Goal: Navigation & Orientation: Find specific page/section

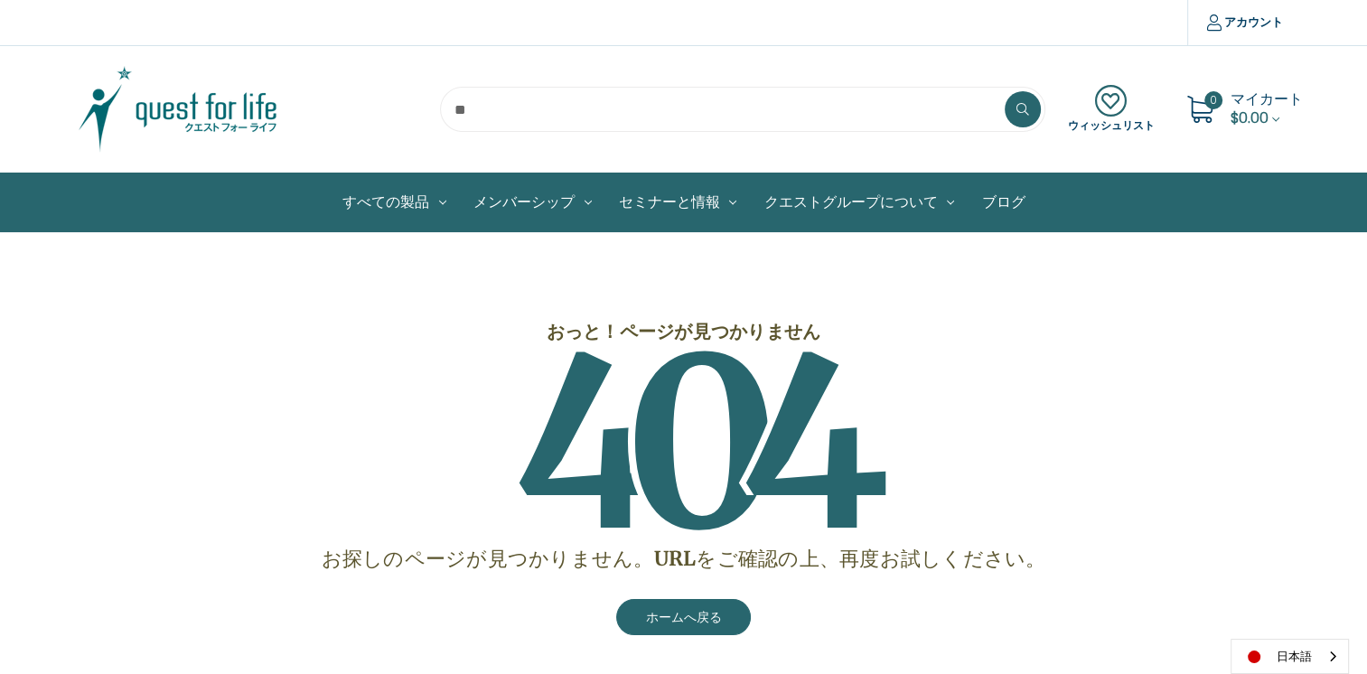
click at [251, 100] on img at bounding box center [178, 109] width 226 height 90
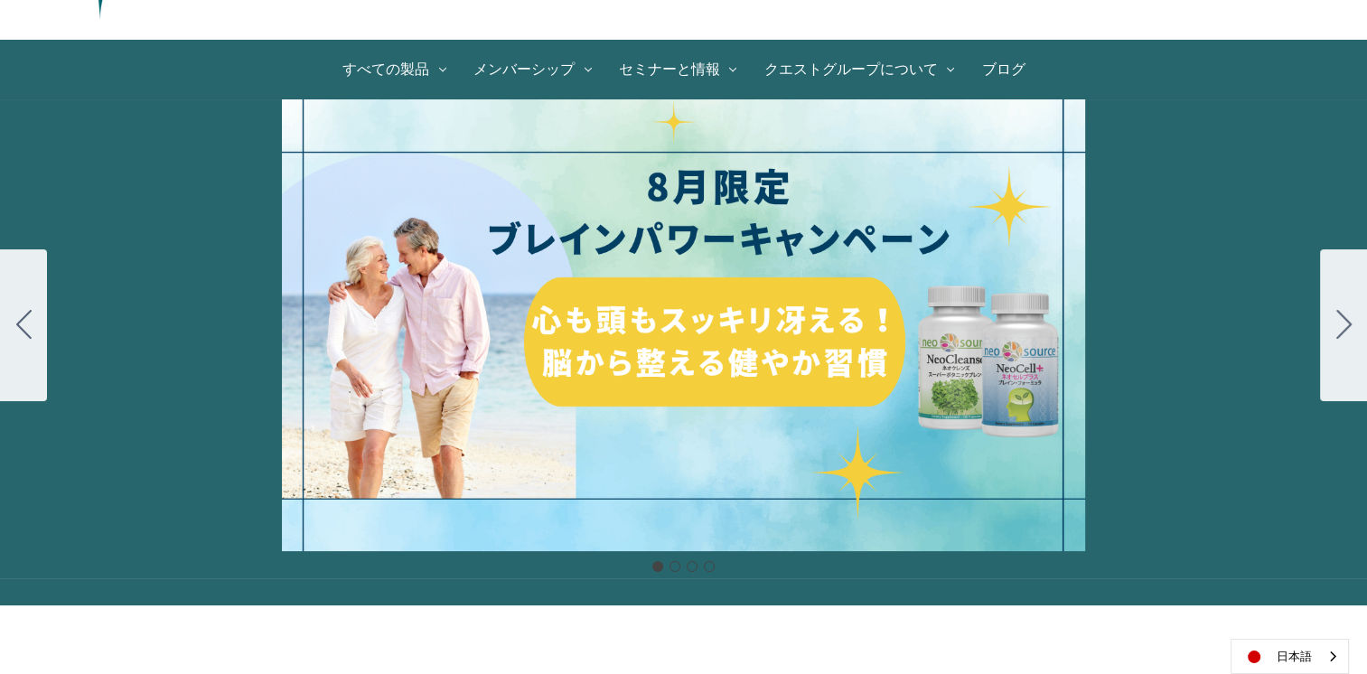
scroll to position [181, 0]
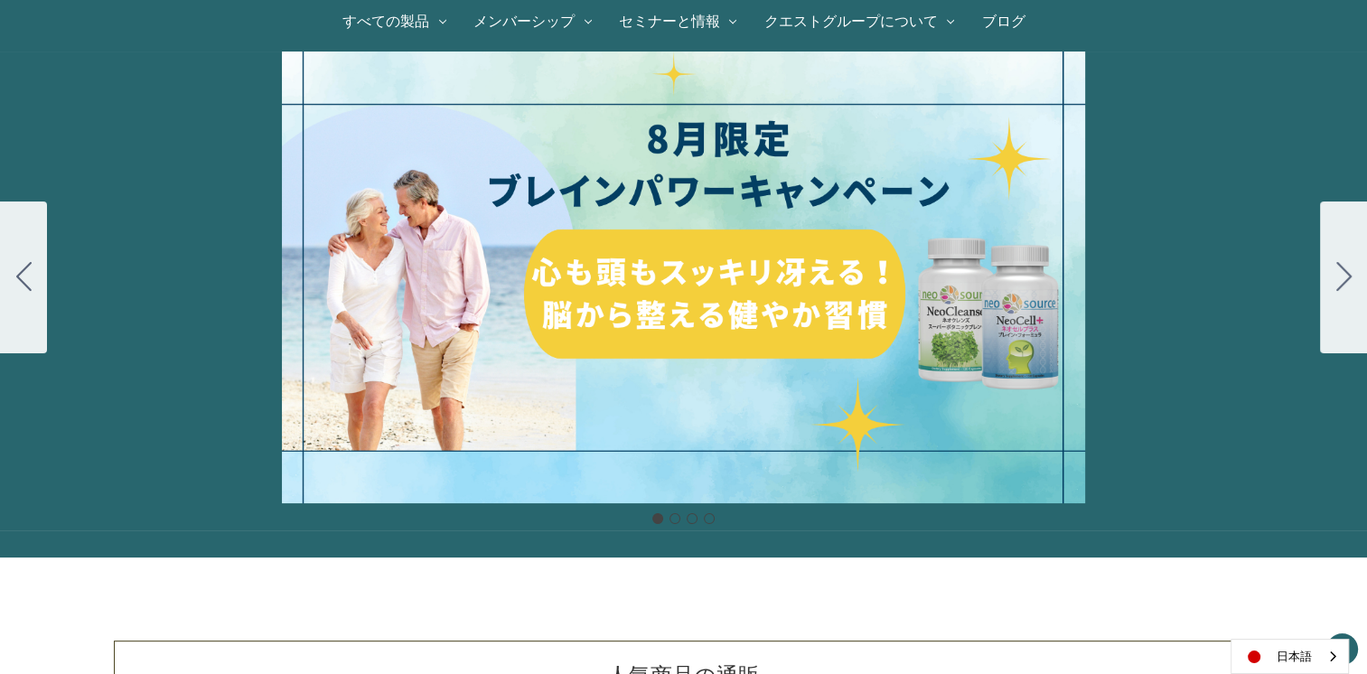
click at [659, 341] on div "細胞プロテクトセット 通常188ドル セール価格160ドル $28 OFF [DATE]～[DATE] [DATE]〜[DATE] 販売中" at bounding box center [683, 278] width 1367 height 452
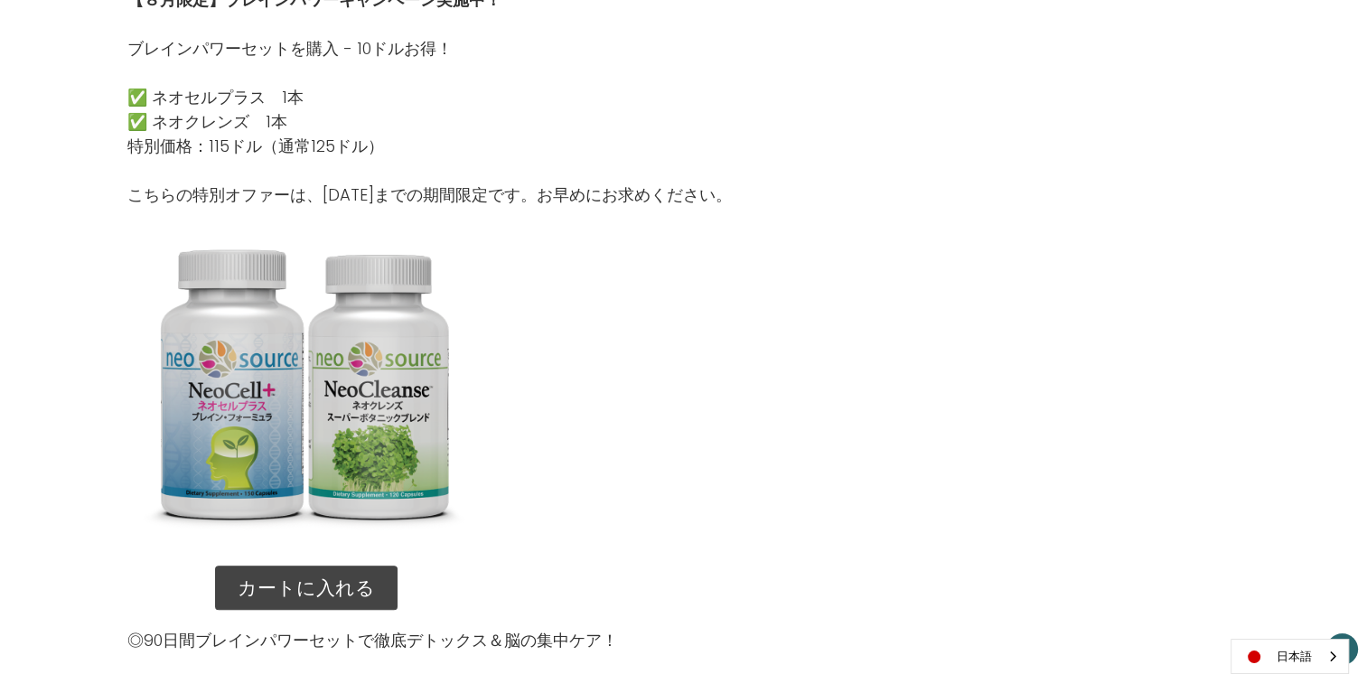
scroll to position [1446, 0]
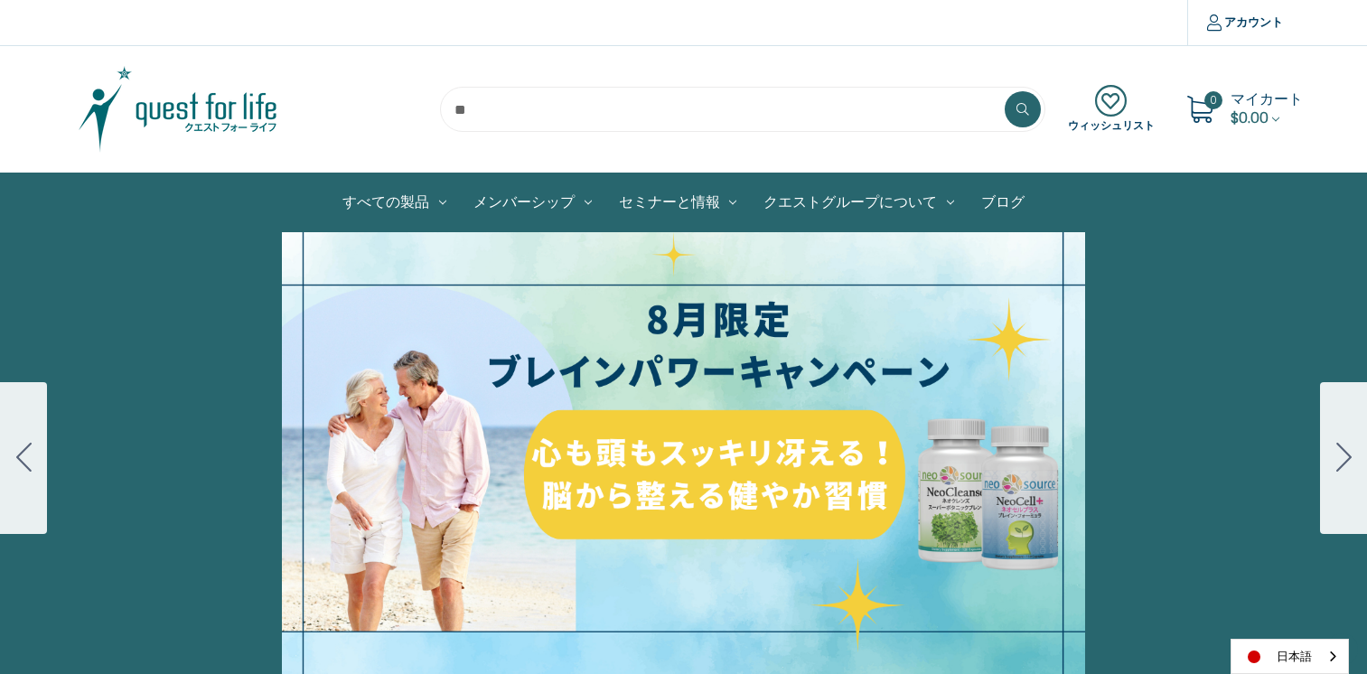
scroll to position [162, 0]
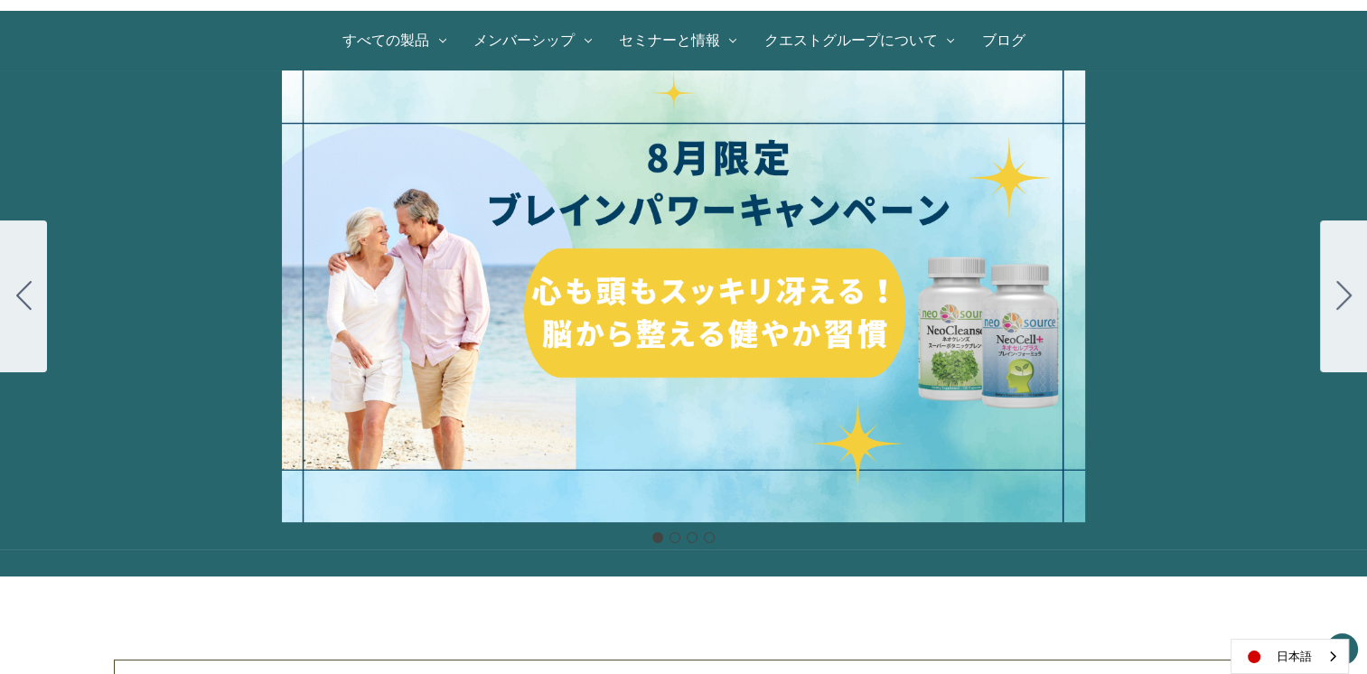
click at [1323, 301] on button "Go to slide 2" at bounding box center [1343, 297] width 47 height 152
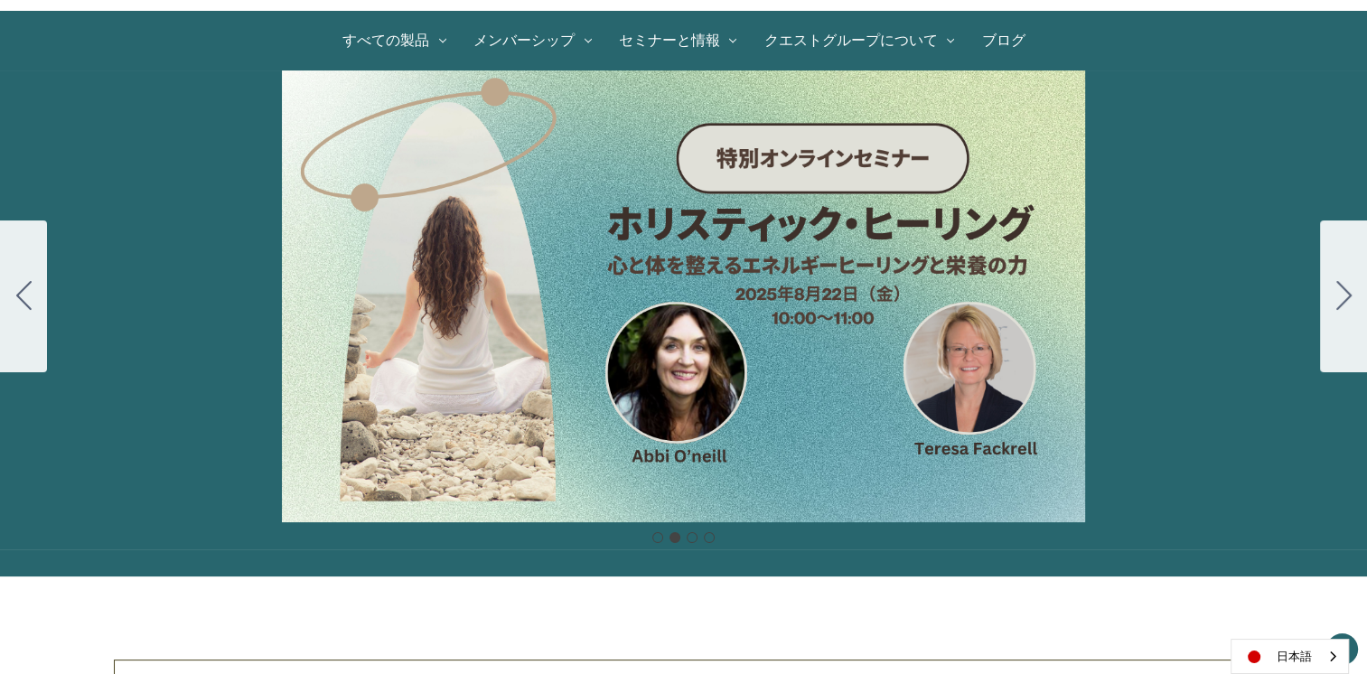
click at [1323, 301] on button "Go to slide 3" at bounding box center [1343, 297] width 47 height 152
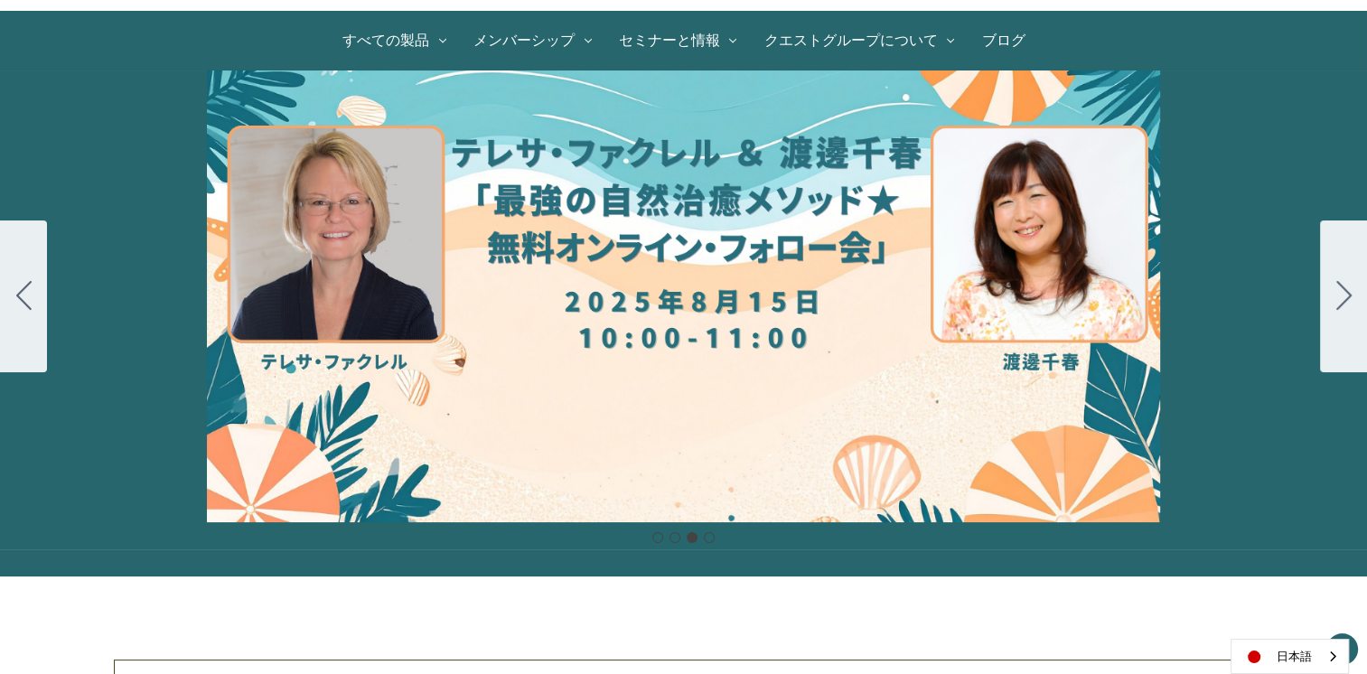
click at [1323, 301] on button "Go to slide 4" at bounding box center [1343, 297] width 47 height 152
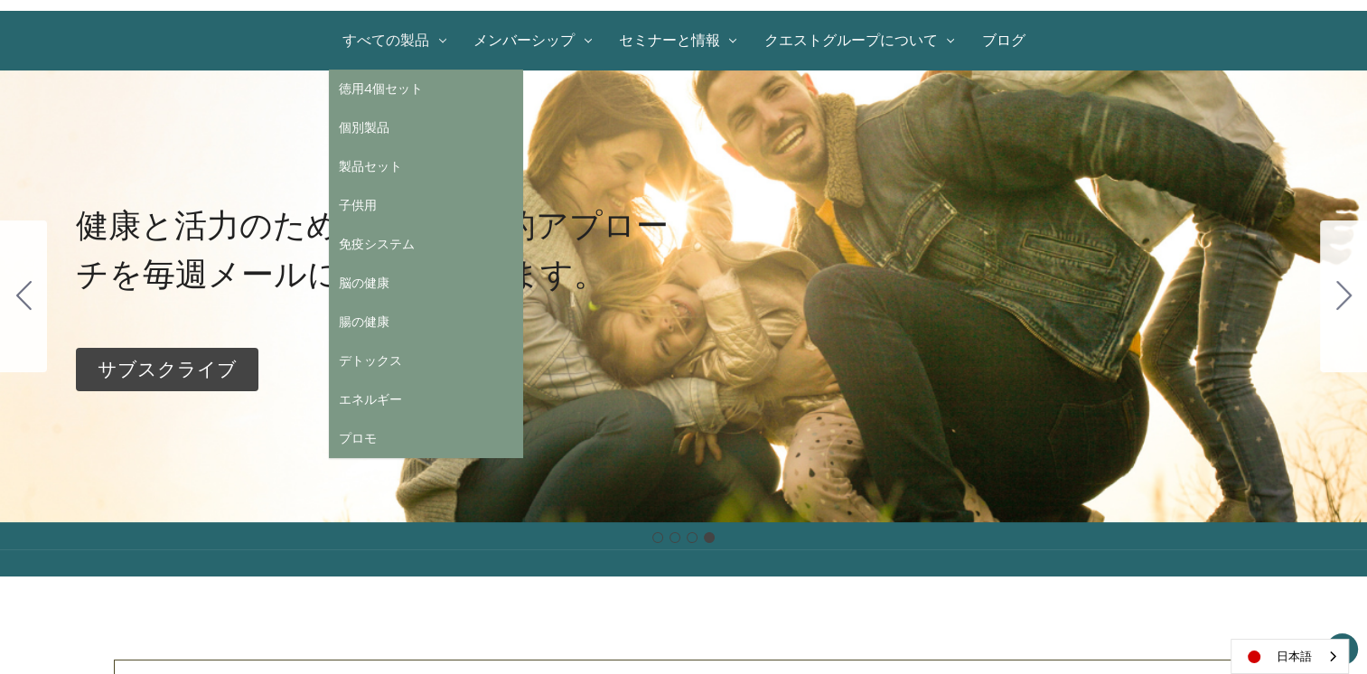
click at [437, 51] on link "すべての製品" at bounding box center [394, 41] width 131 height 58
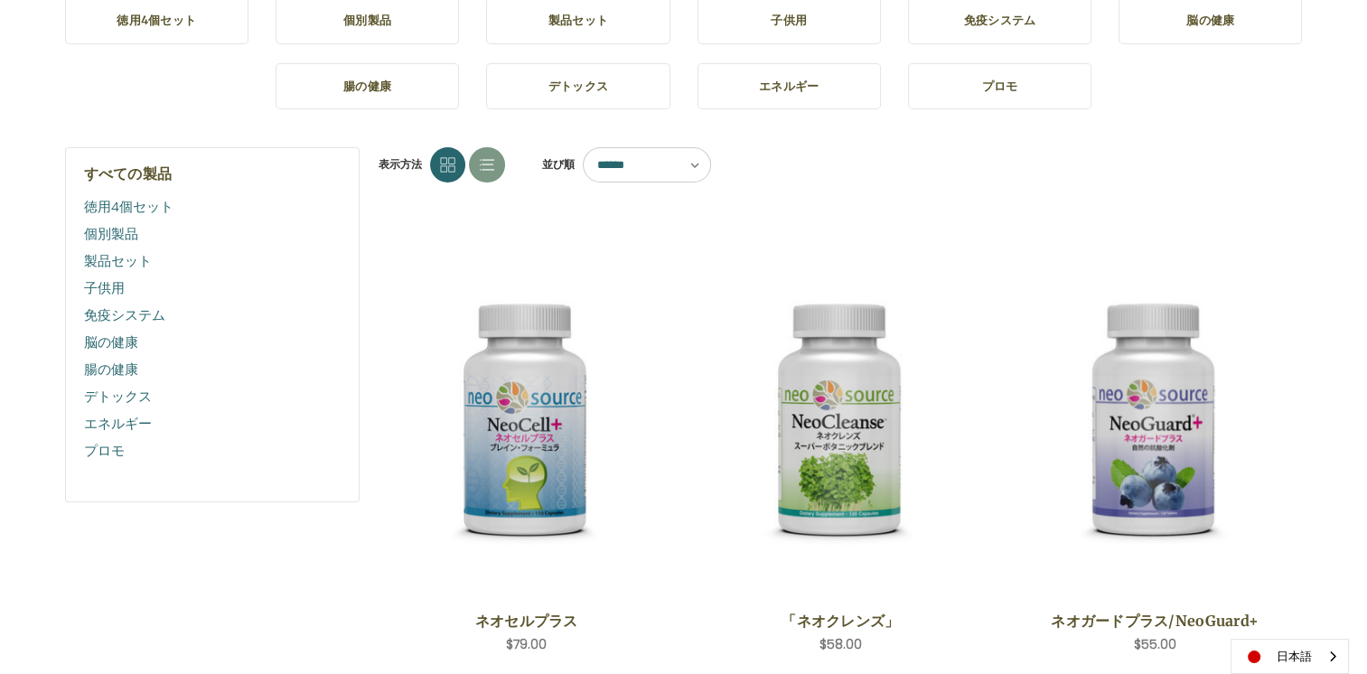
scroll to position [90, 0]
